Goal: Ask a question

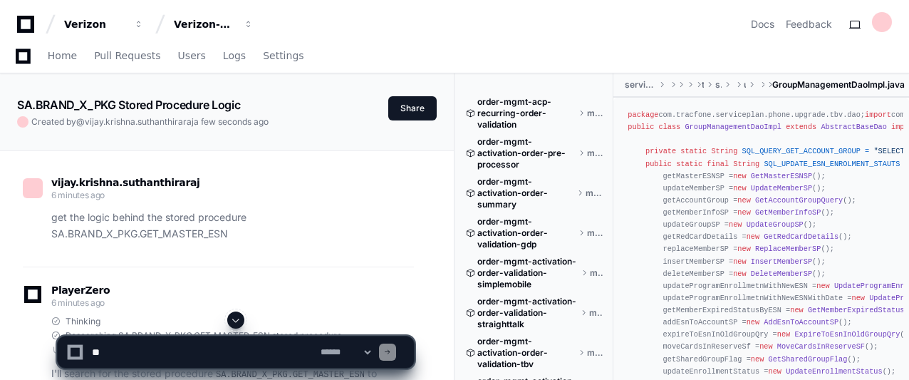
scroll to position [4044, 0]
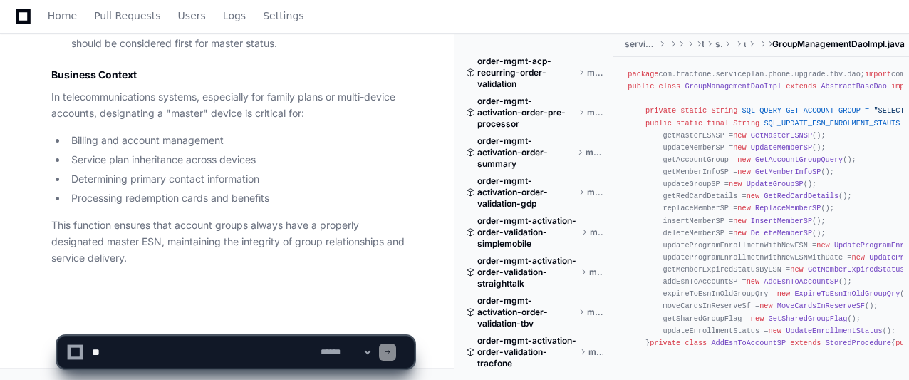
click at [150, 347] on textarea at bounding box center [203, 351] width 229 height 31
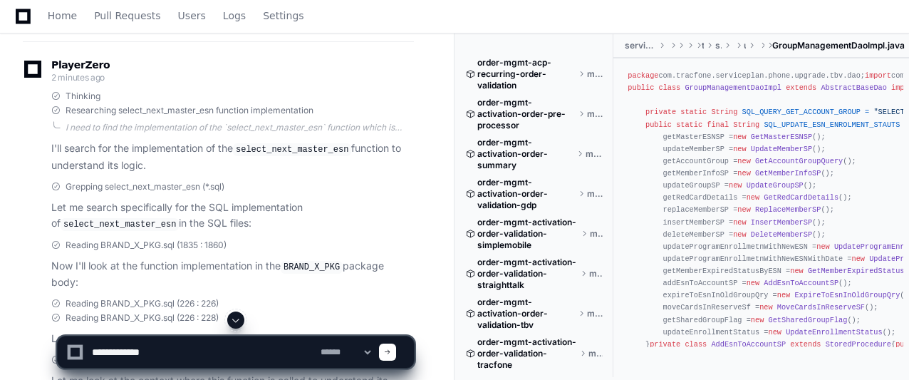
scroll to position [2153, 0]
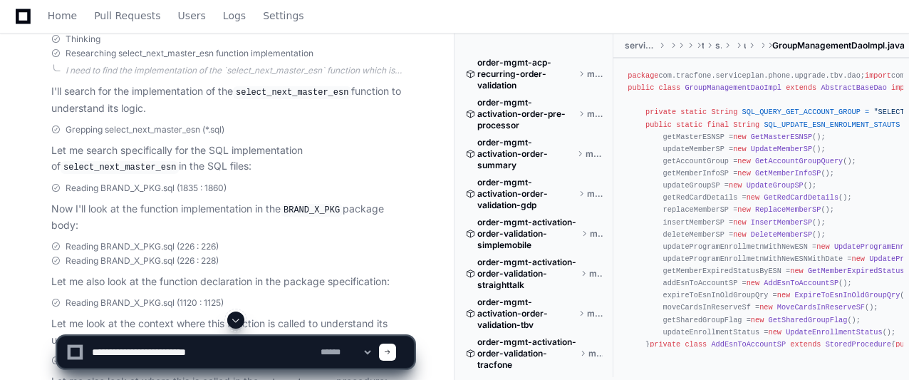
type textarea "**********"
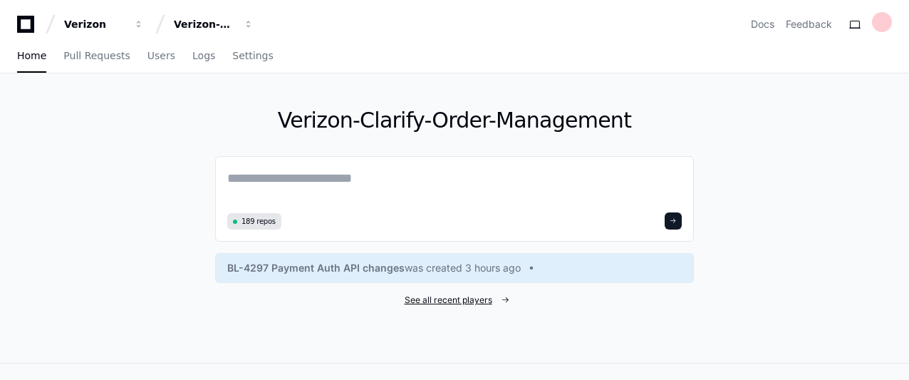
click at [418, 301] on span "See all recent players" at bounding box center [449, 299] width 88 height 11
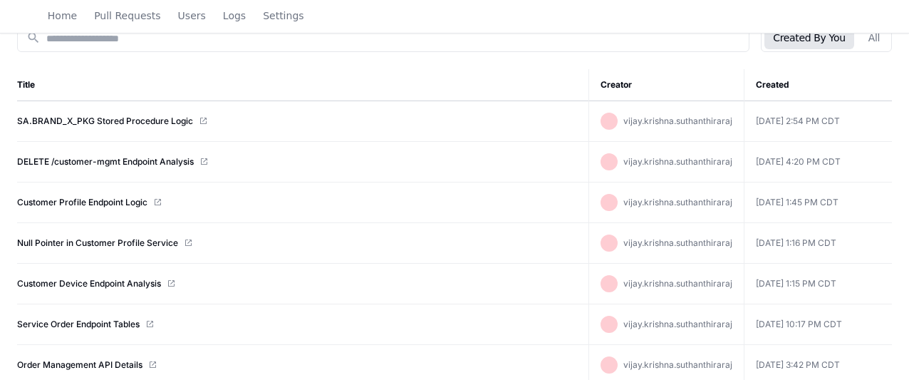
scroll to position [185, 0]
click at [135, 158] on link "DELETE /customer-mgmt Endpoint Analysis" at bounding box center [105, 160] width 177 height 11
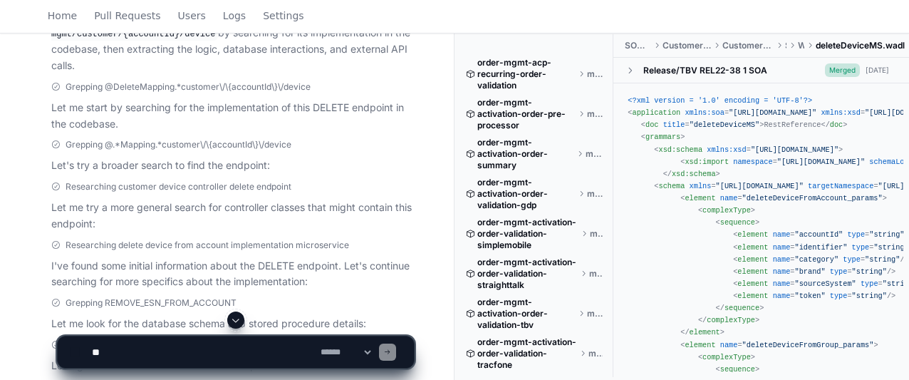
scroll to position [329, 0]
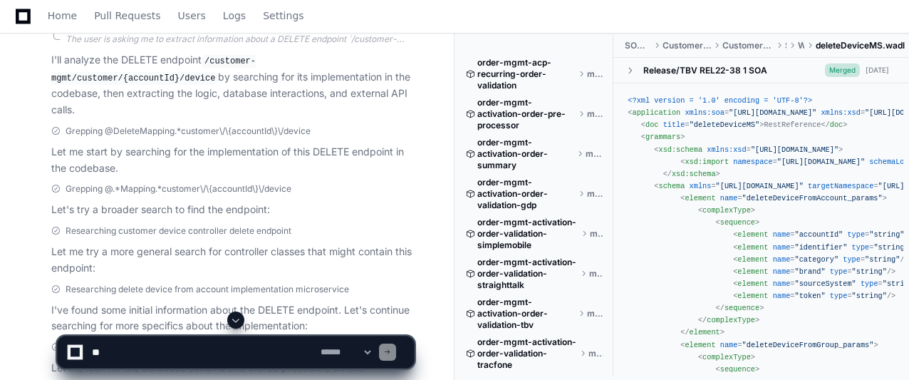
click at [137, 353] on textarea at bounding box center [203, 351] width 229 height 31
type textarea "*"
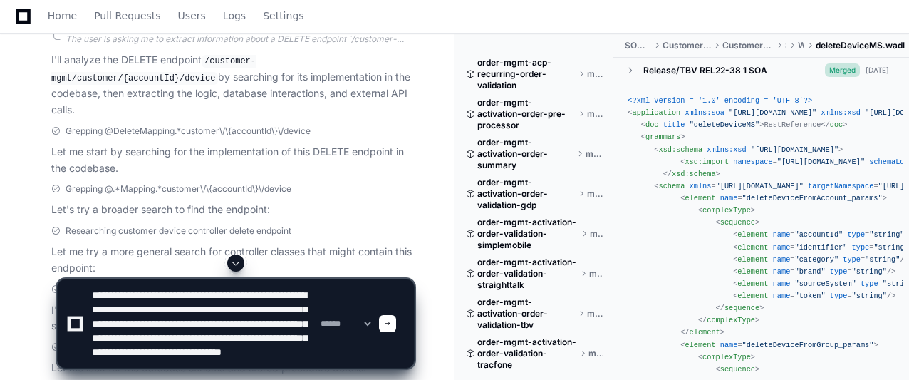
scroll to position [33, 0]
type textarea "**********"
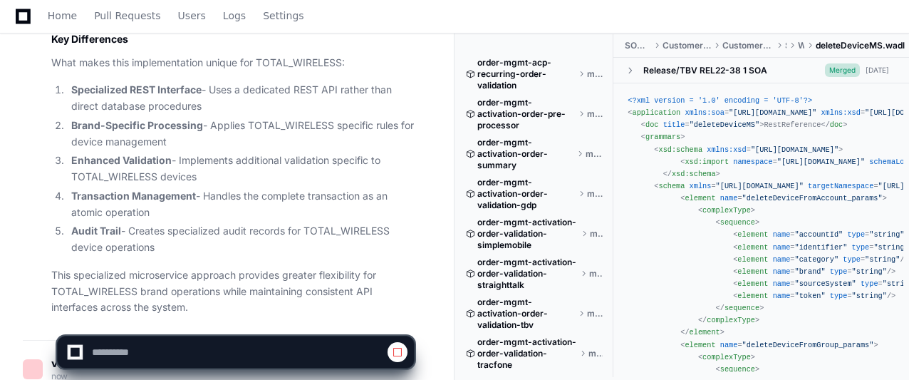
scroll to position [8675, 0]
